Goal: Task Accomplishment & Management: Manage account settings

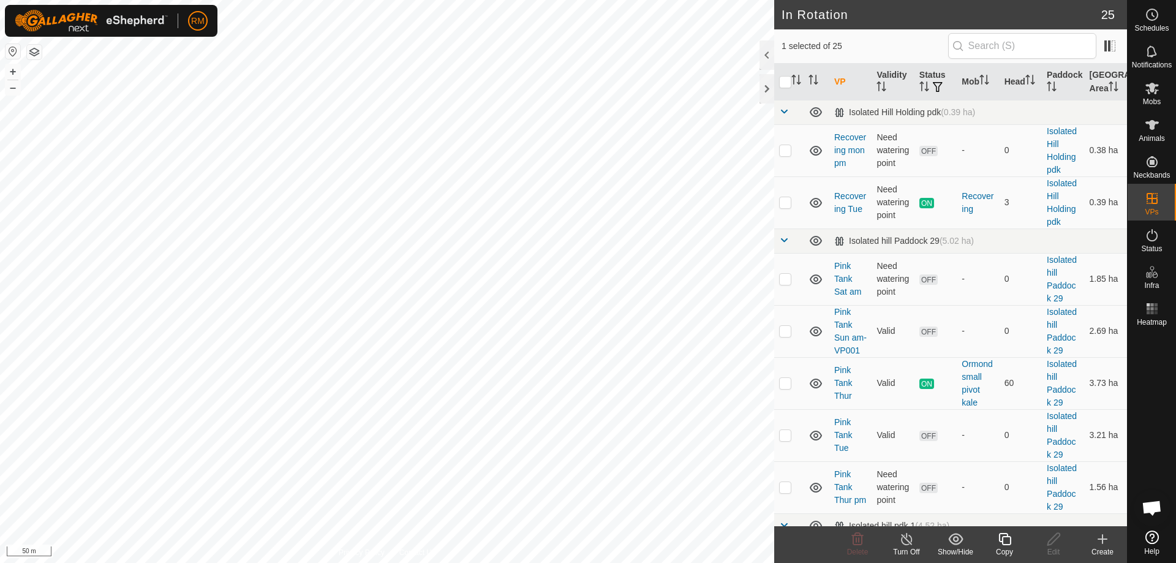
click at [1009, 540] on icon at bounding box center [1004, 539] width 15 height 15
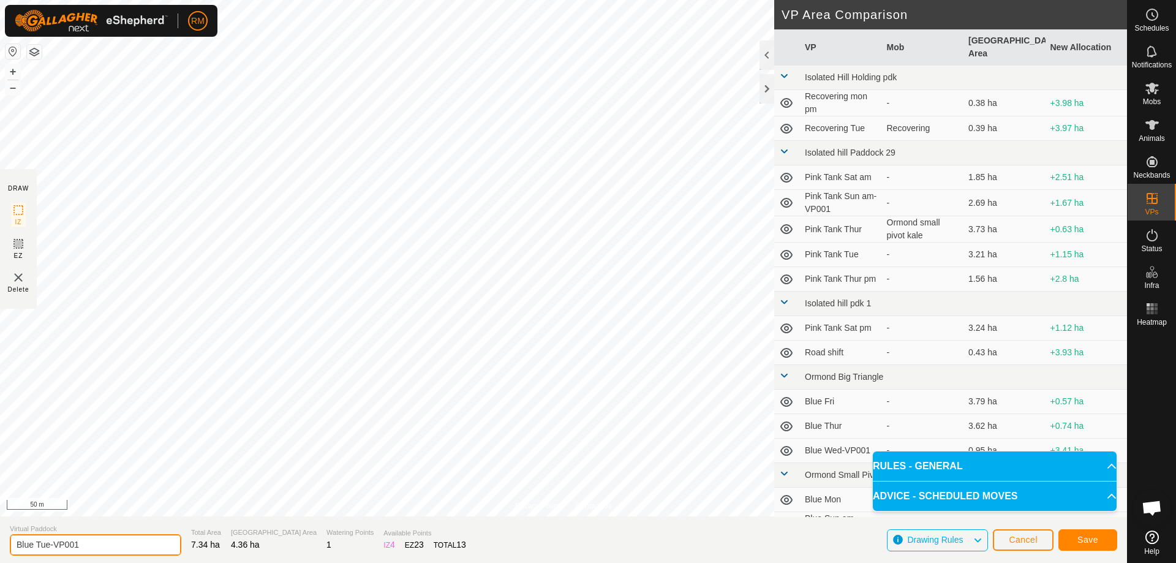
click at [94, 548] on input "Blue Tue-VP001" at bounding box center [96, 544] width 172 height 21
type input "Blue Repeater fri"
click at [1083, 534] on button "Save" at bounding box center [1088, 539] width 59 height 21
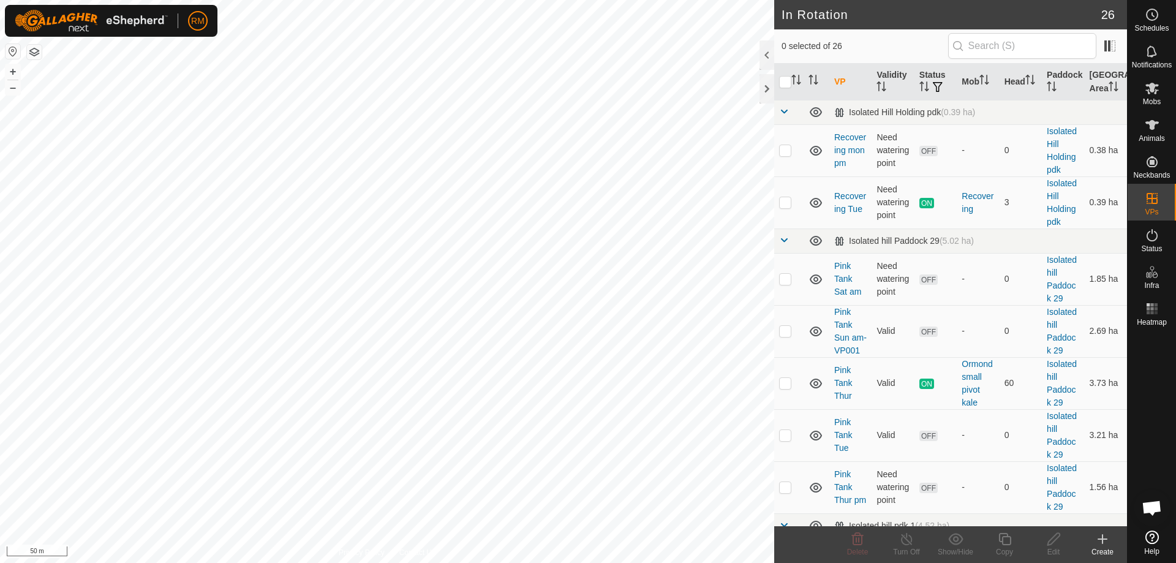
checkbox input "true"
click at [1054, 544] on icon at bounding box center [1053, 539] width 15 height 15
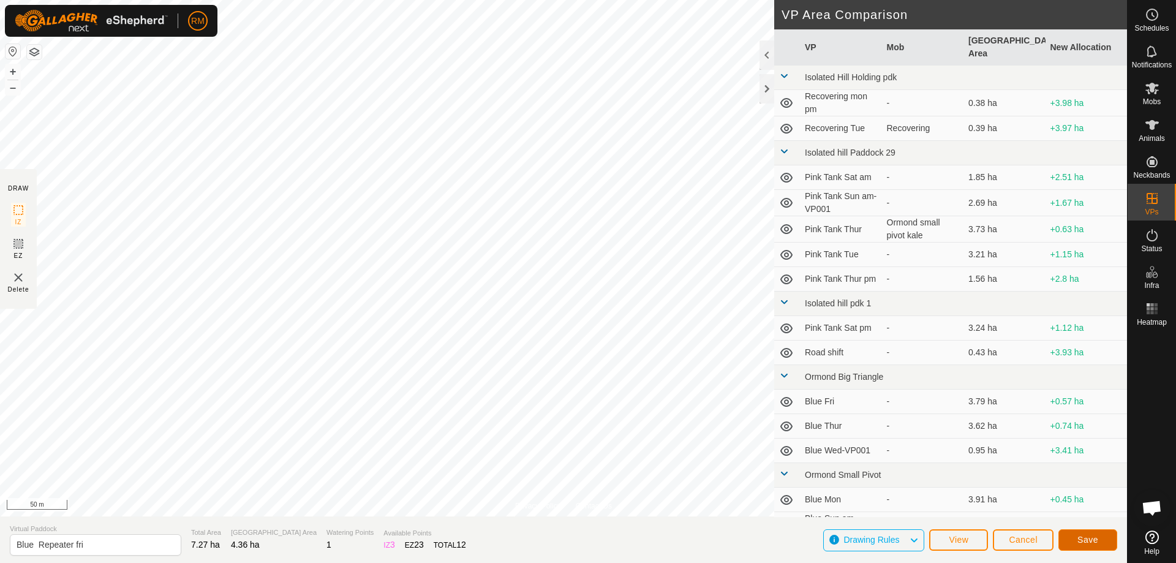
click at [1087, 539] on span "Save" at bounding box center [1088, 540] width 21 height 10
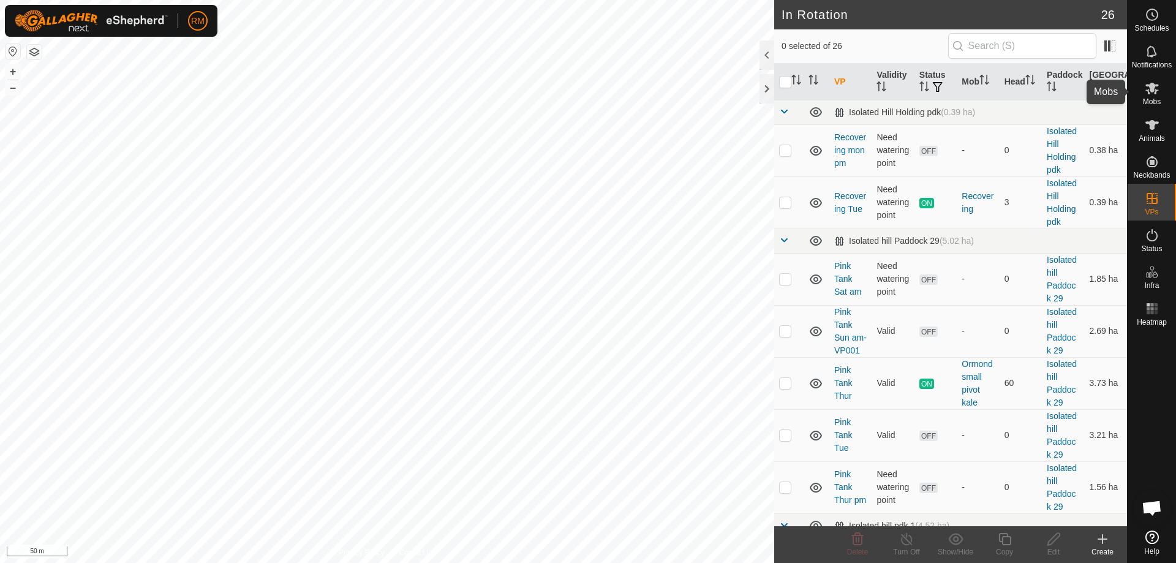
click at [1159, 86] on icon at bounding box center [1152, 88] width 15 height 15
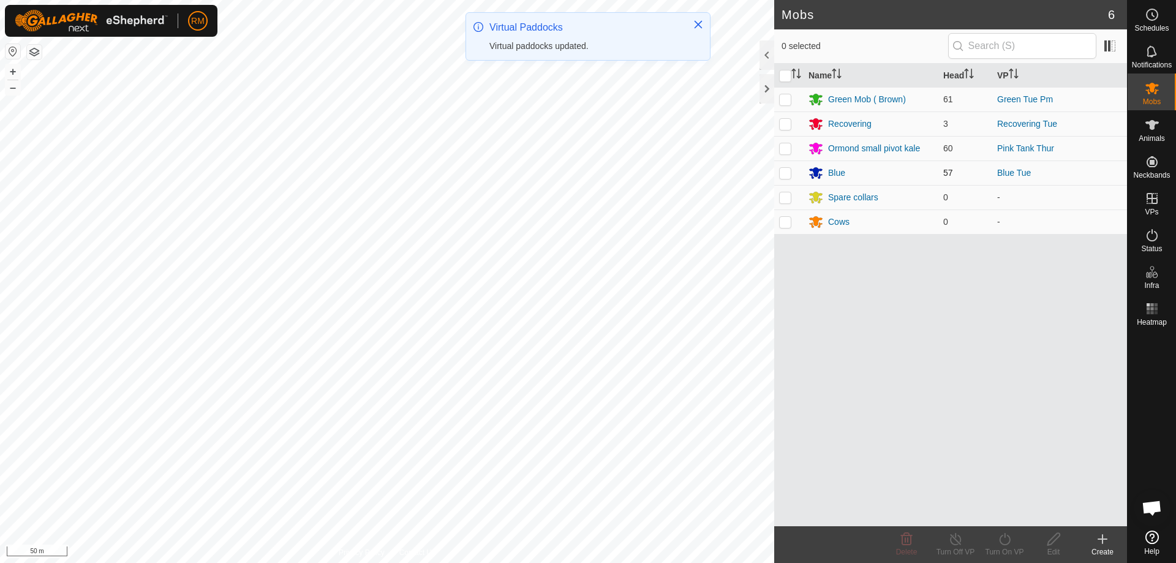
click at [783, 176] on p-checkbox at bounding box center [785, 173] width 12 height 10
checkbox input "true"
click at [1002, 540] on icon at bounding box center [1004, 539] width 15 height 15
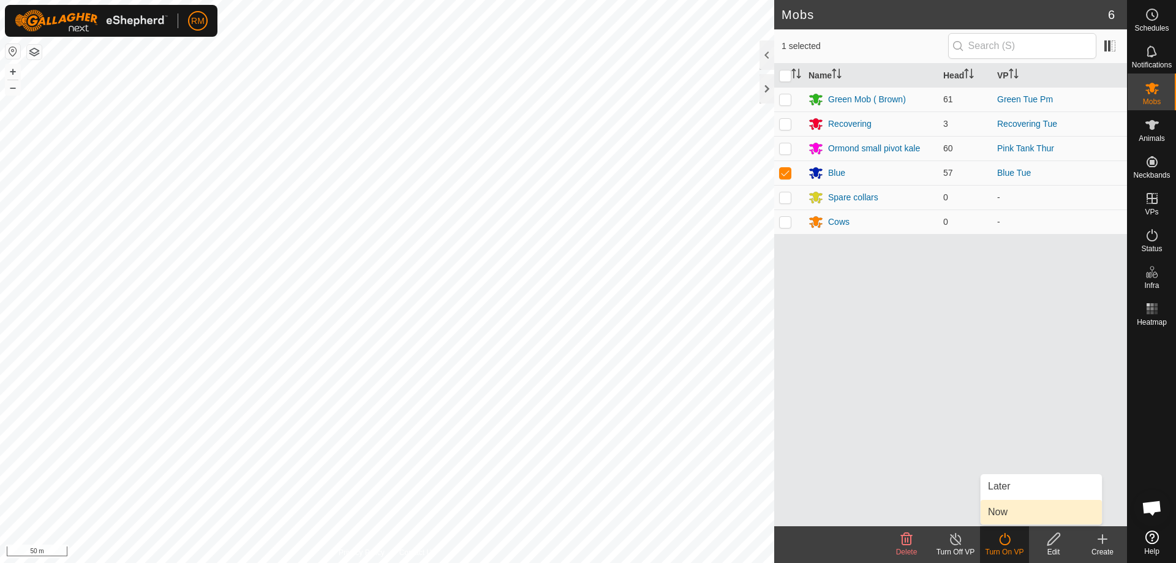
click at [1024, 513] on link "Now" at bounding box center [1041, 512] width 121 height 25
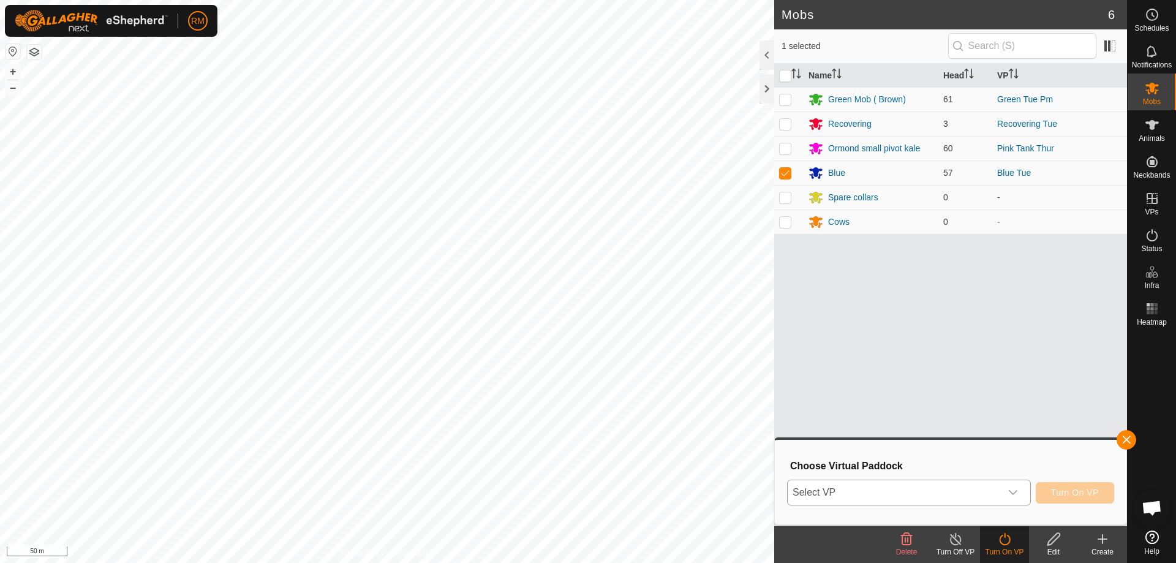
click at [1015, 491] on icon "dropdown trigger" at bounding box center [1013, 493] width 10 height 10
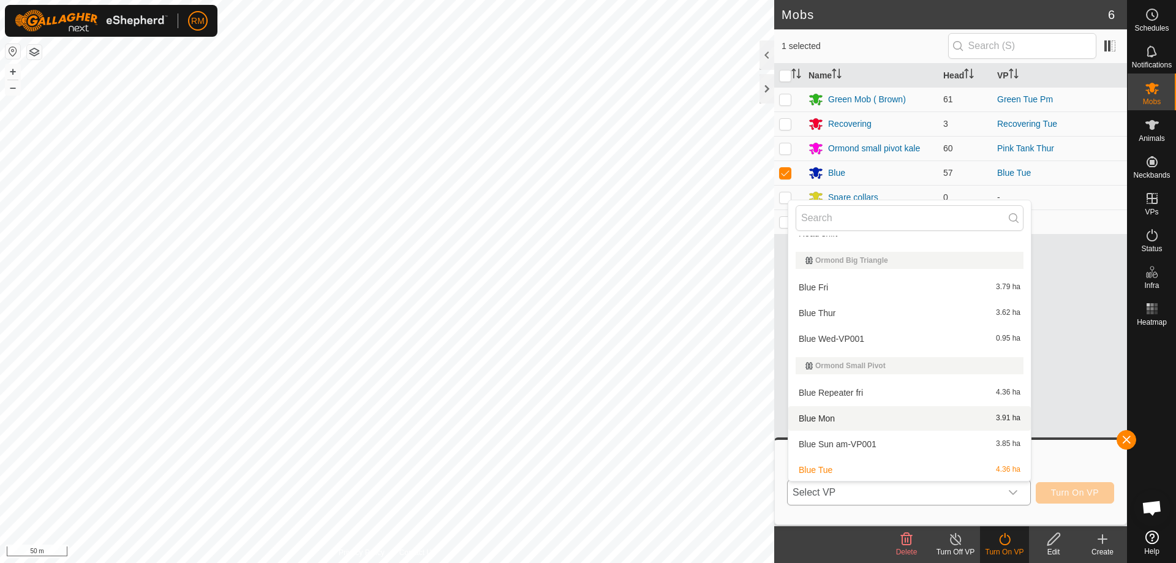
scroll to position [306, 0]
click at [856, 390] on li "Blue Repeater fri 4.36 ha" at bounding box center [909, 392] width 243 height 25
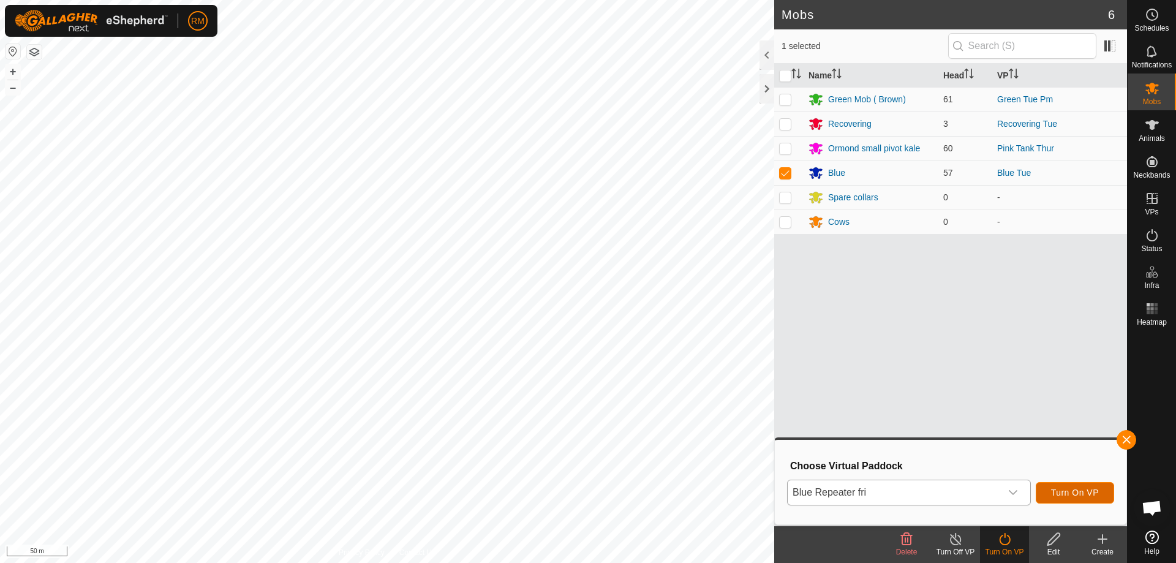
click at [1069, 486] on button "Turn On VP" at bounding box center [1075, 492] width 78 height 21
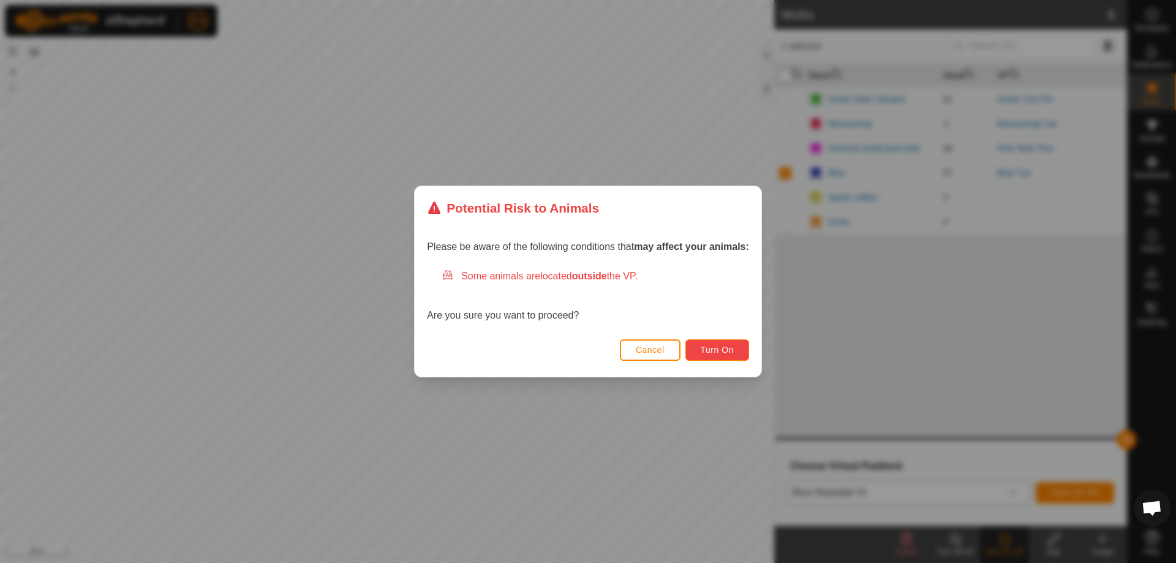
click at [730, 350] on span "Turn On" at bounding box center [717, 350] width 33 height 10
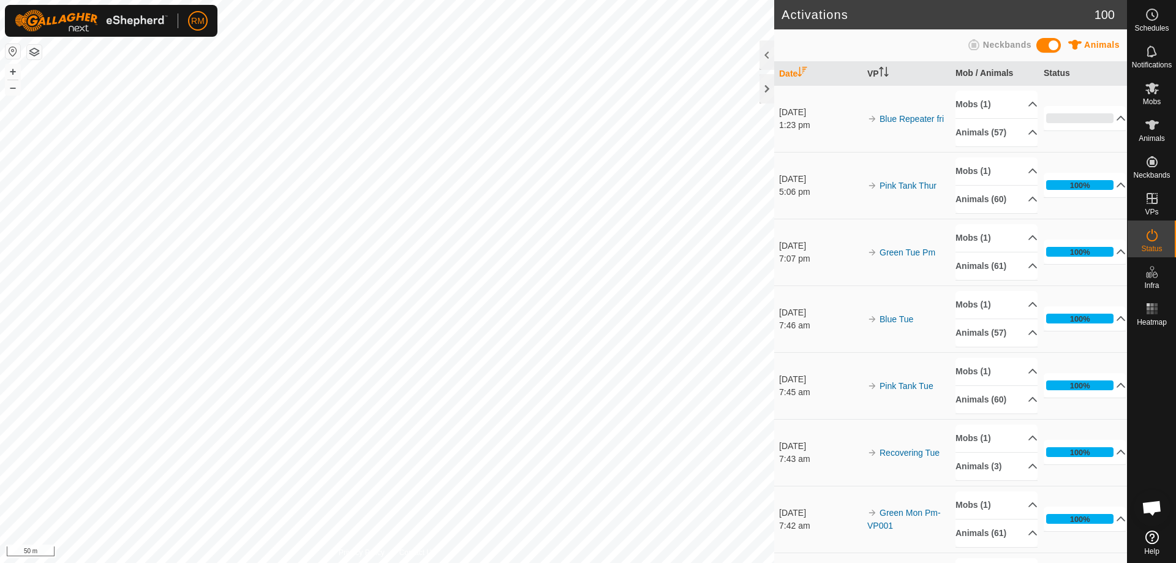
click at [784, 455] on div "Activations 100 Animals Neckbands Date VP Mob / Animals Status [DATE] 1:23 pm B…" at bounding box center [563, 281] width 1127 height 563
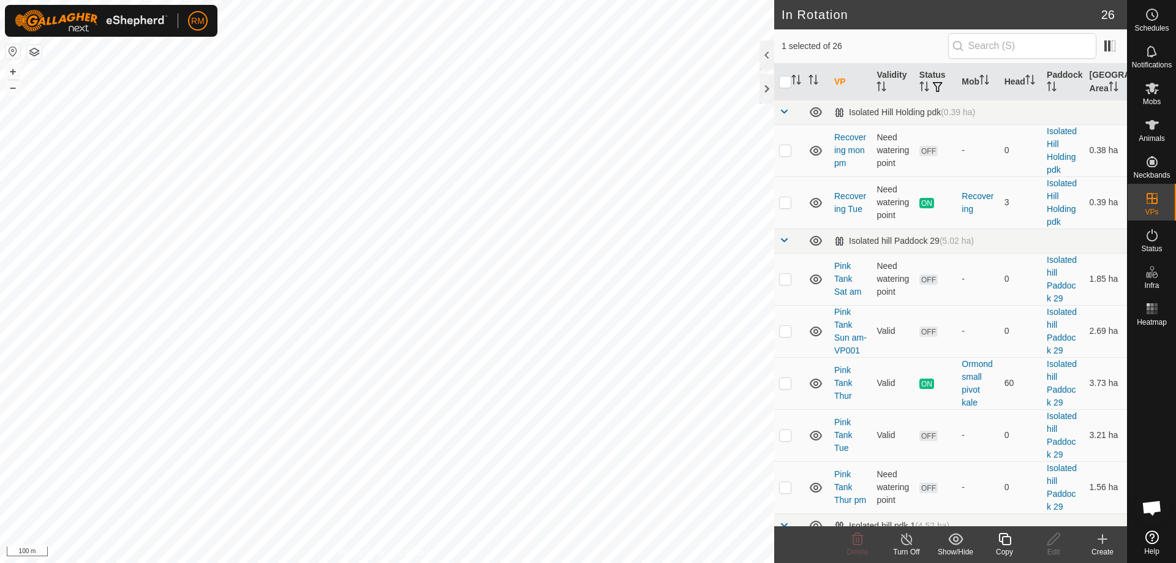
checkbox input "true"
checkbox input "false"
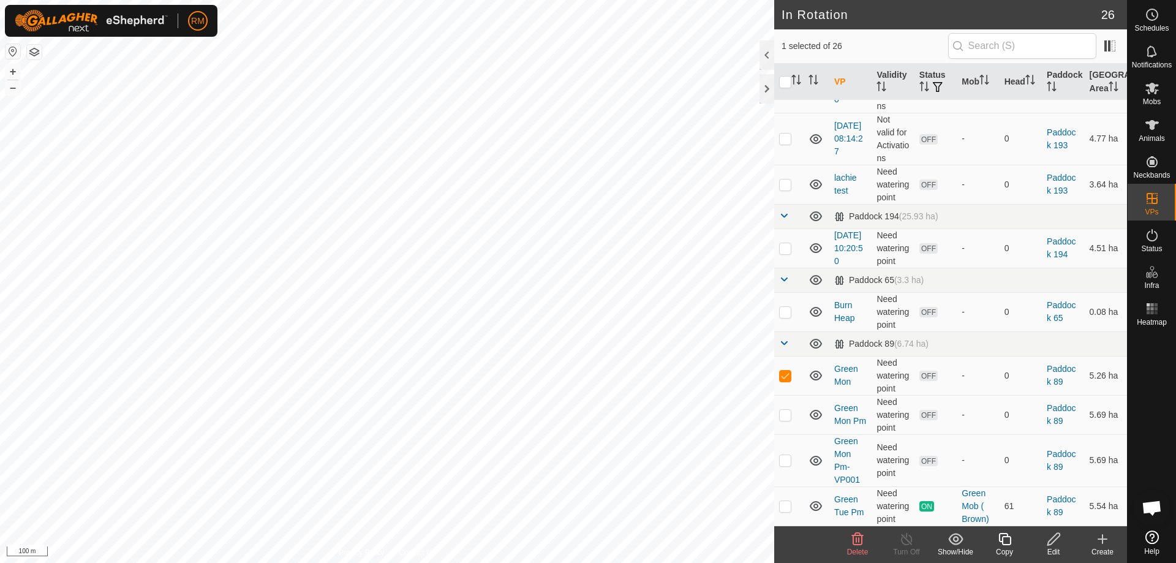
scroll to position [1006, 0]
click at [852, 536] on icon at bounding box center [857, 539] width 15 height 15
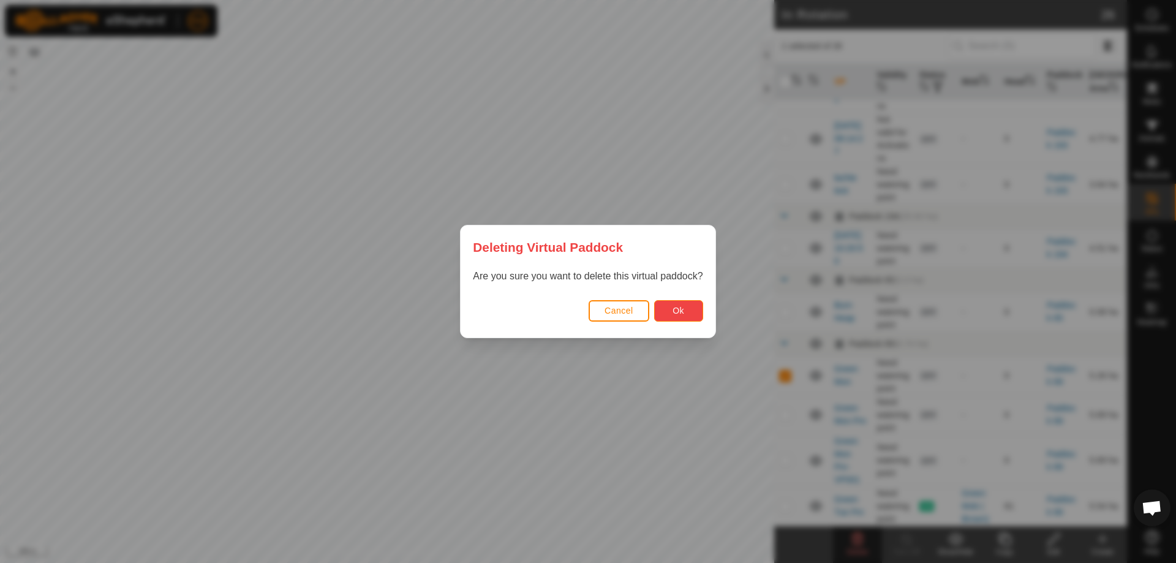
click at [681, 314] on span "Ok" at bounding box center [679, 311] width 12 height 10
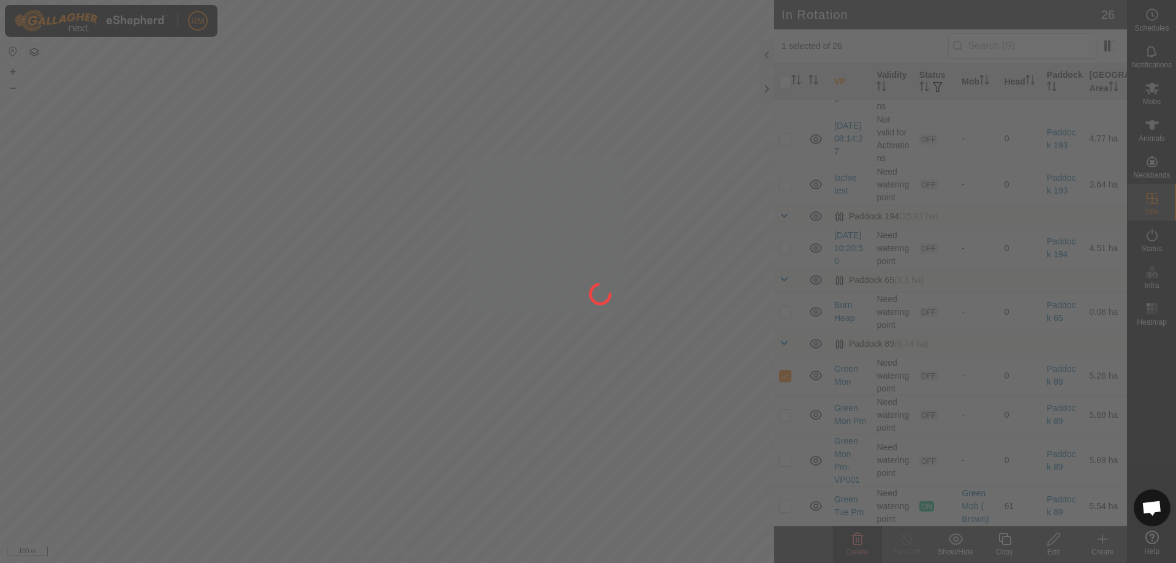
checkbox input "false"
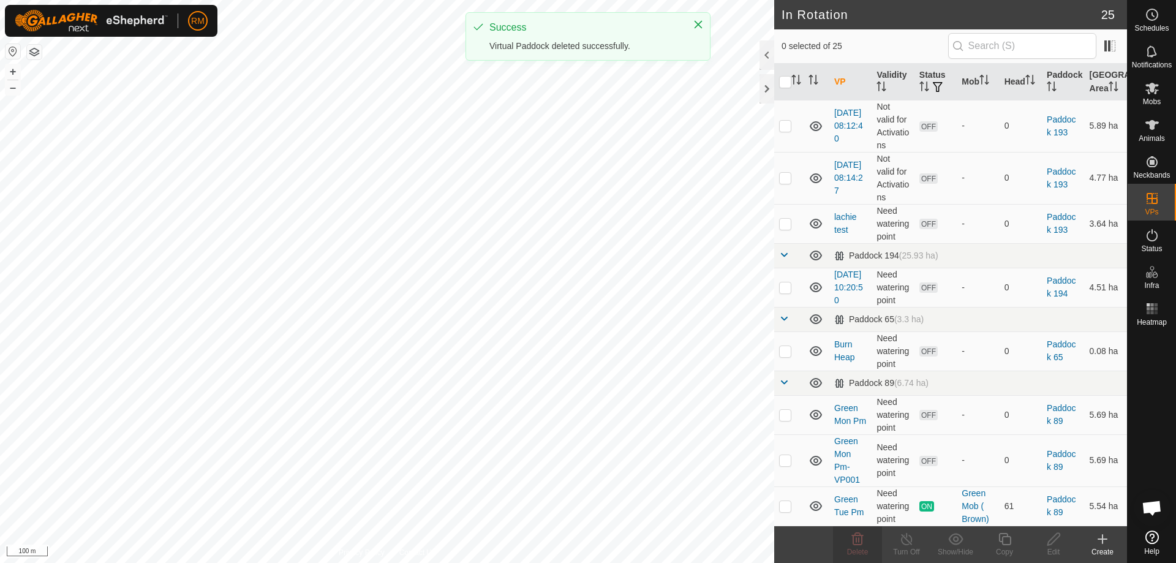
scroll to position [0, 0]
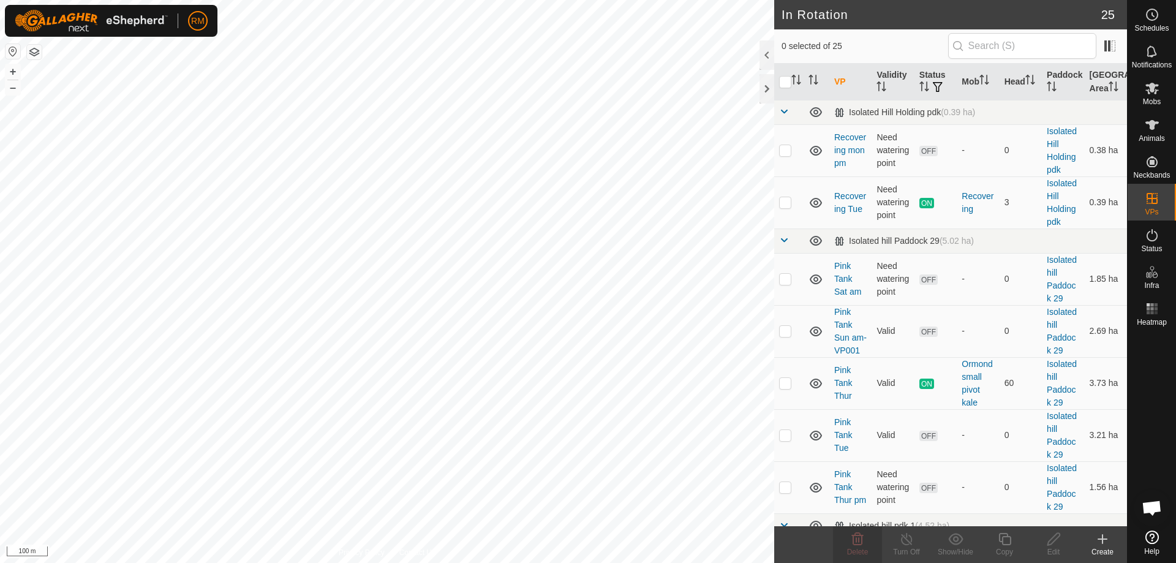
checkbox input "true"
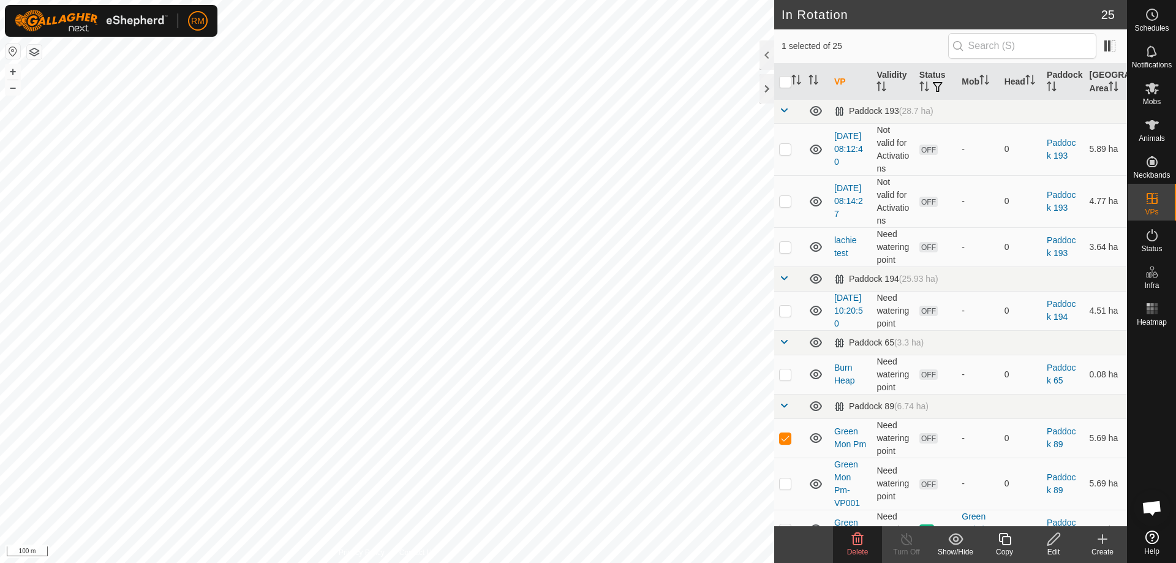
scroll to position [967, 0]
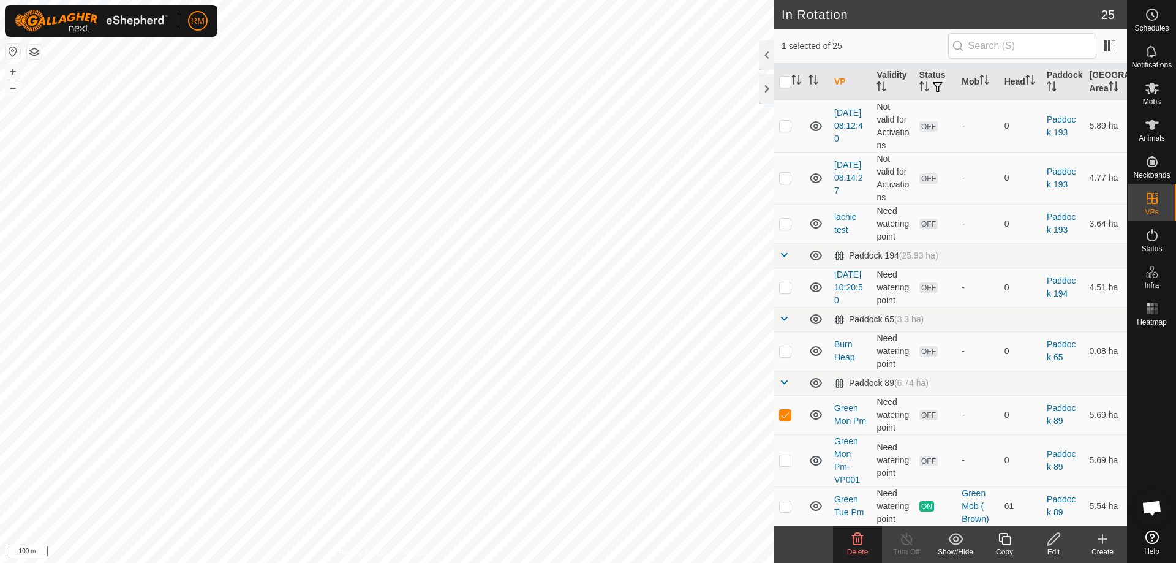
click at [857, 540] on icon at bounding box center [858, 539] width 12 height 12
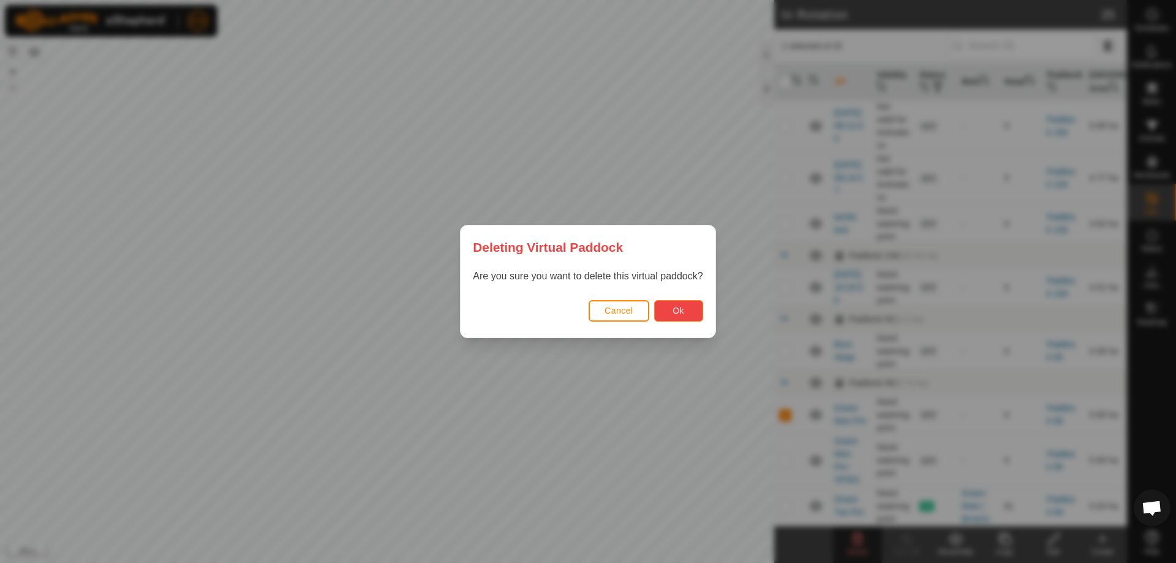
click at [670, 307] on button "Ok" at bounding box center [678, 310] width 49 height 21
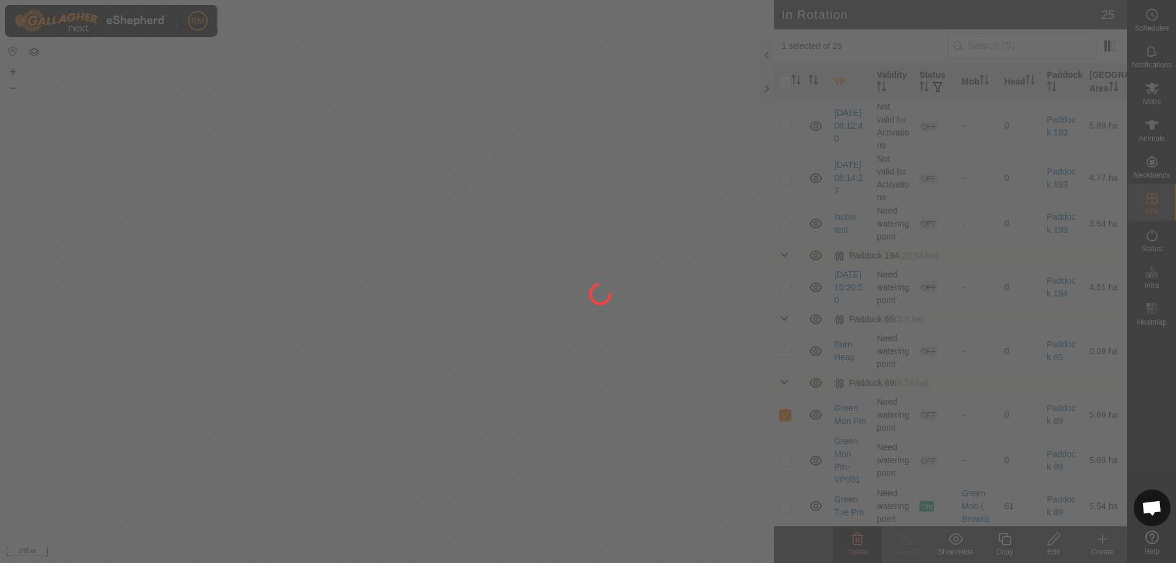
checkbox input "false"
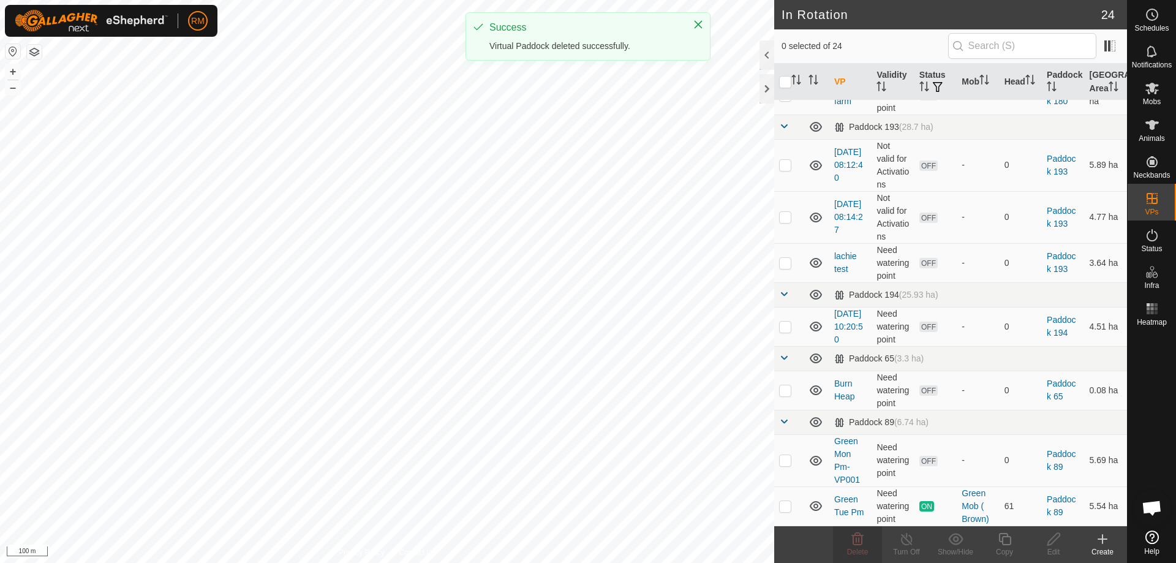
scroll to position [0, 0]
